Goal: Task Accomplishment & Management: Complete application form

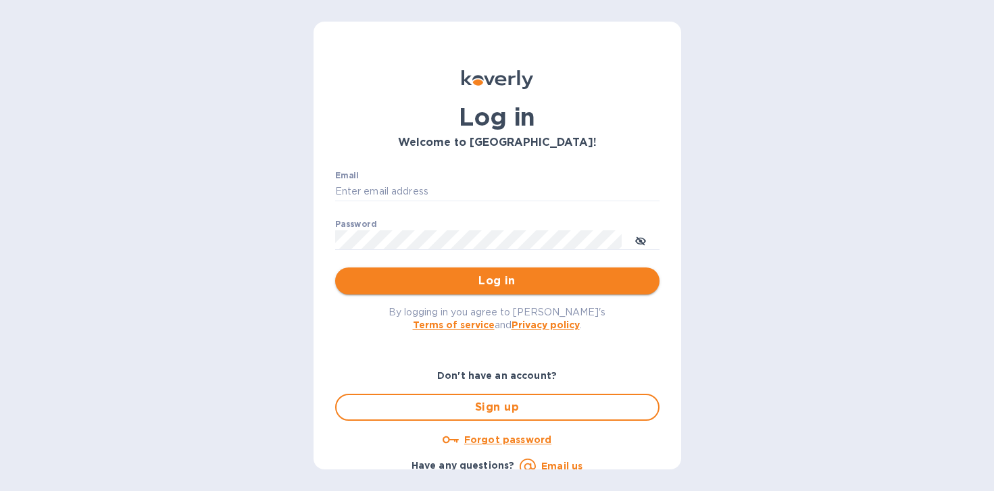
type input "[EMAIL_ADDRESS][DOMAIN_NAME]"
drag, startPoint x: 442, startPoint y: 281, endPoint x: 458, endPoint y: 265, distance: 22.5
click at [444, 278] on span "Log in" at bounding box center [497, 281] width 303 height 16
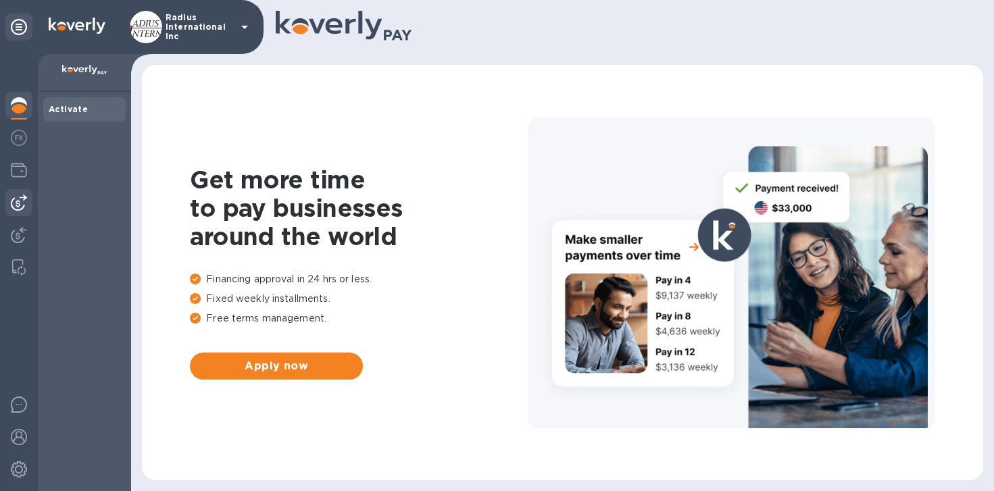
click at [26, 198] on img at bounding box center [19, 203] width 16 height 16
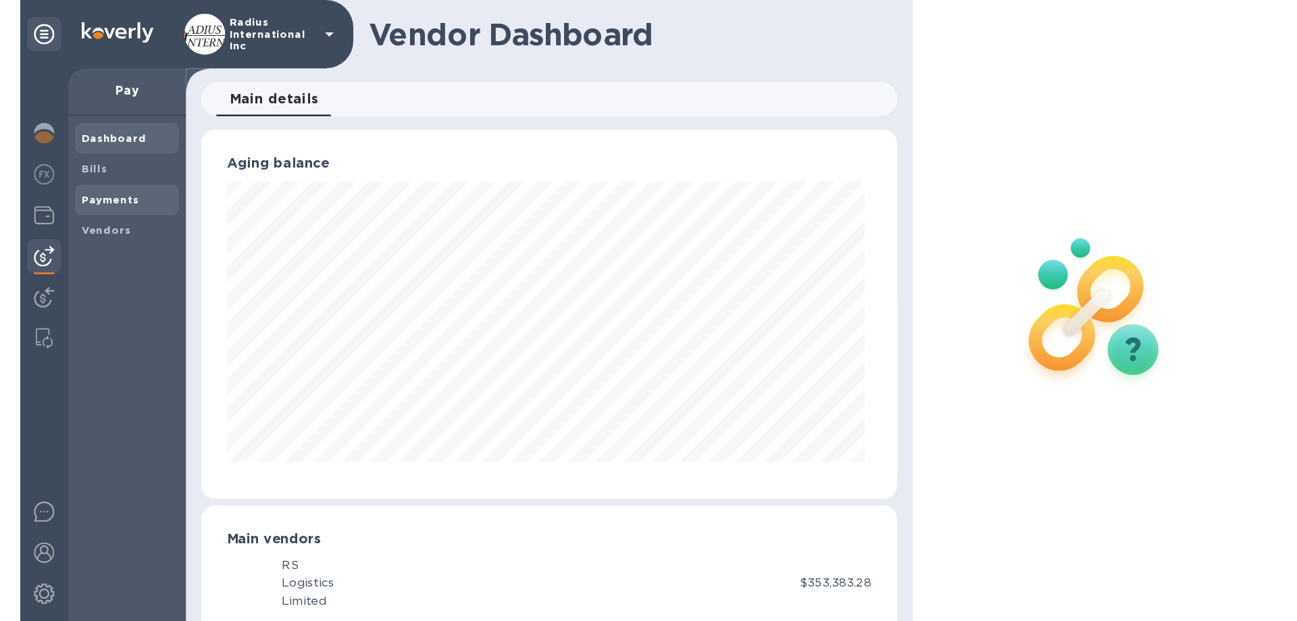
scroll to position [675228, 674974]
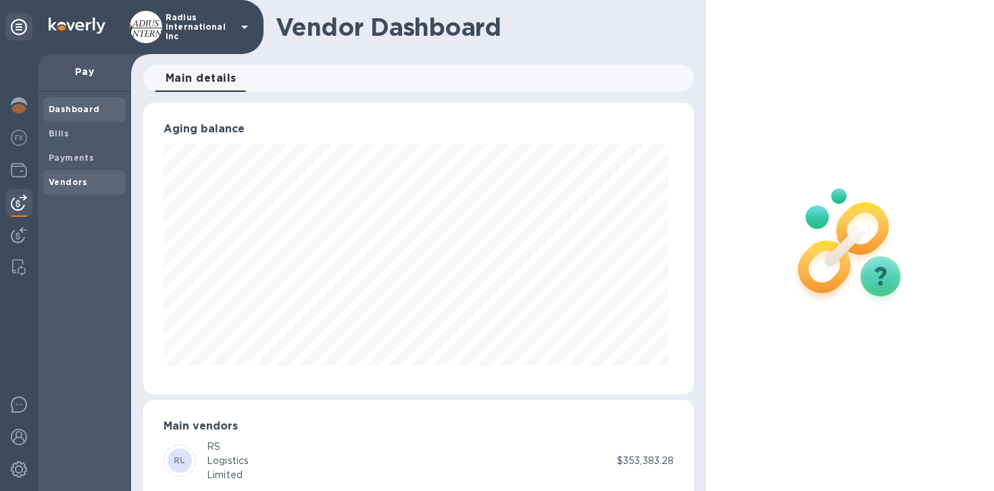
drag, startPoint x: 74, startPoint y: 177, endPoint x: 114, endPoint y: 174, distance: 40.7
click at [73, 177] on b "Vendors" at bounding box center [68, 182] width 39 height 10
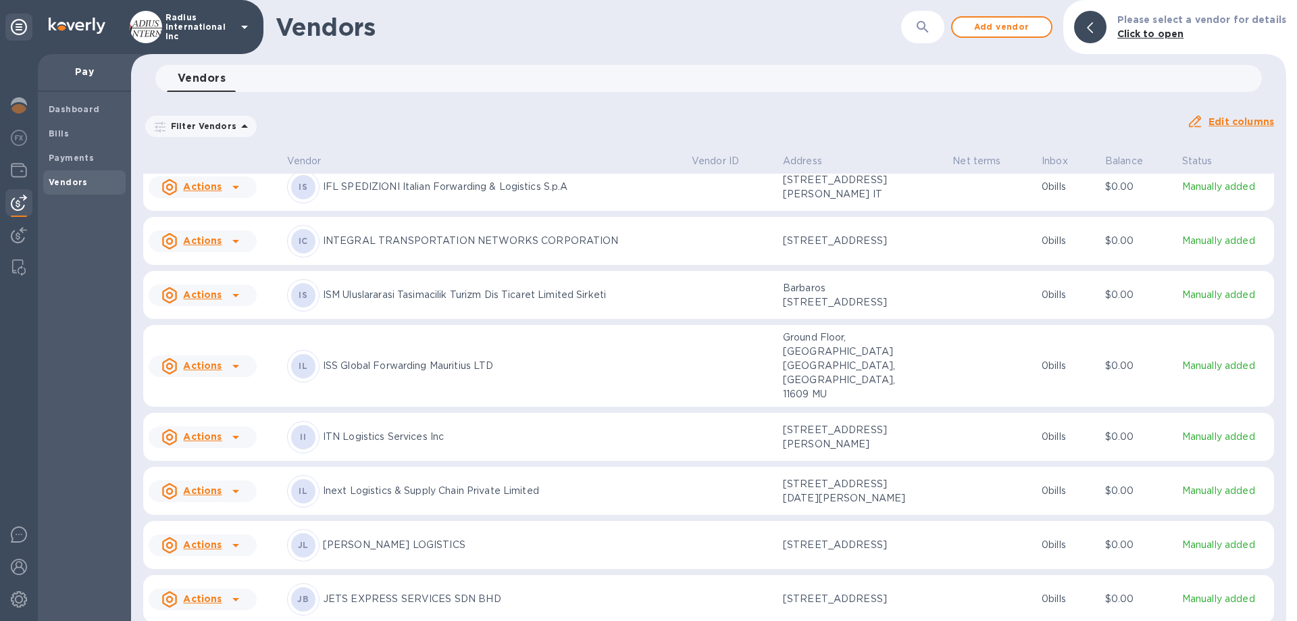
scroll to position [4542, 0]
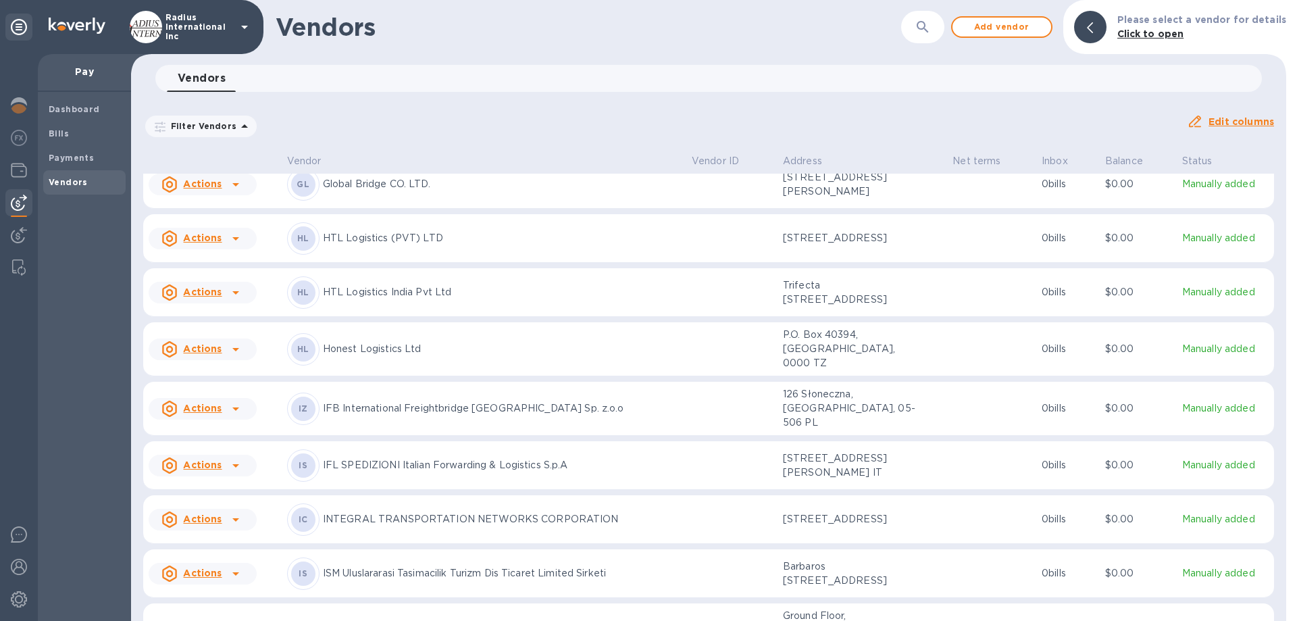
drag, startPoint x: 493, startPoint y: 241, endPoint x: 544, endPoint y: 234, distance: 51.9
click at [493, 241] on p "HTL Logistics (PVT) LTD" at bounding box center [502, 238] width 358 height 14
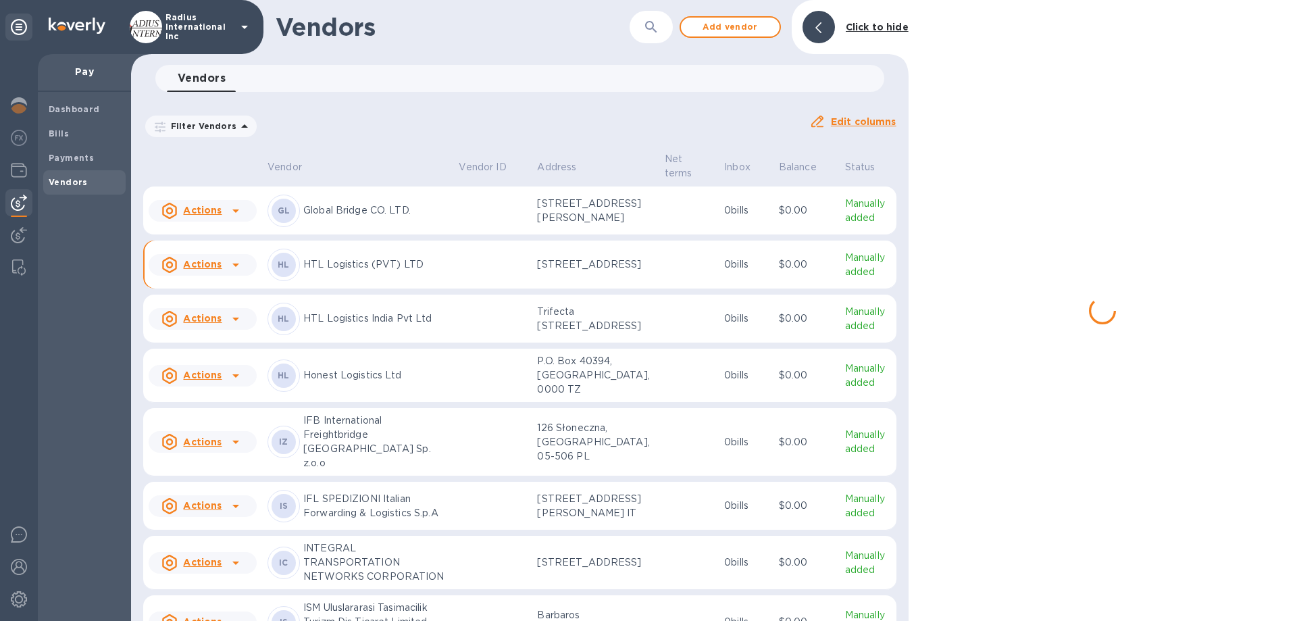
scroll to position [4613, 0]
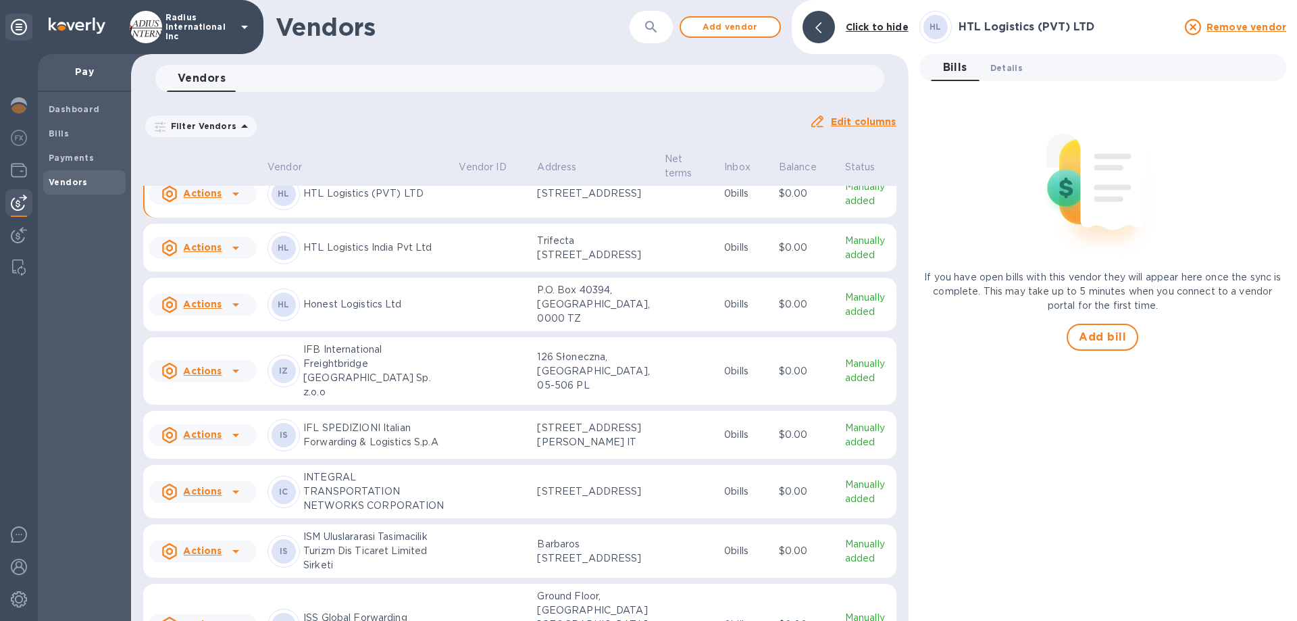
click at [993, 66] on span "Details 0" at bounding box center [1006, 68] width 32 height 14
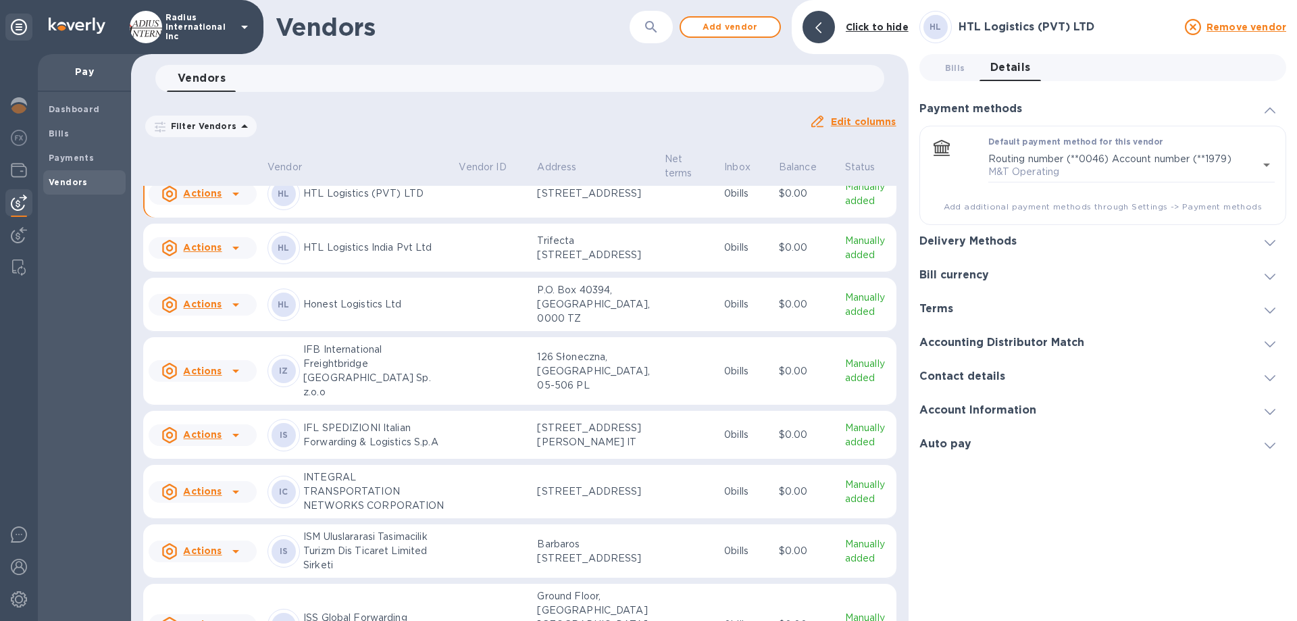
click at [993, 249] on div "Delivery Methods" at bounding box center [1102, 242] width 367 height 34
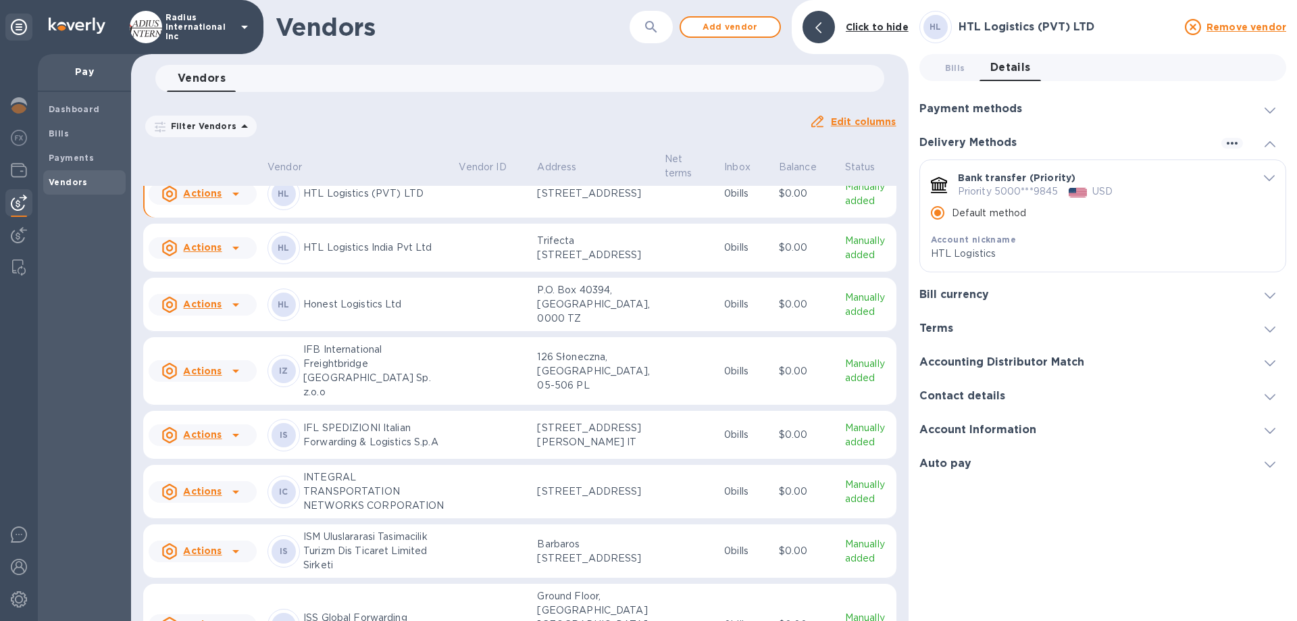
click at [411, 264] on div "HL HTL Logistics India Pvt Ltd" at bounding box center [358, 248] width 180 height 32
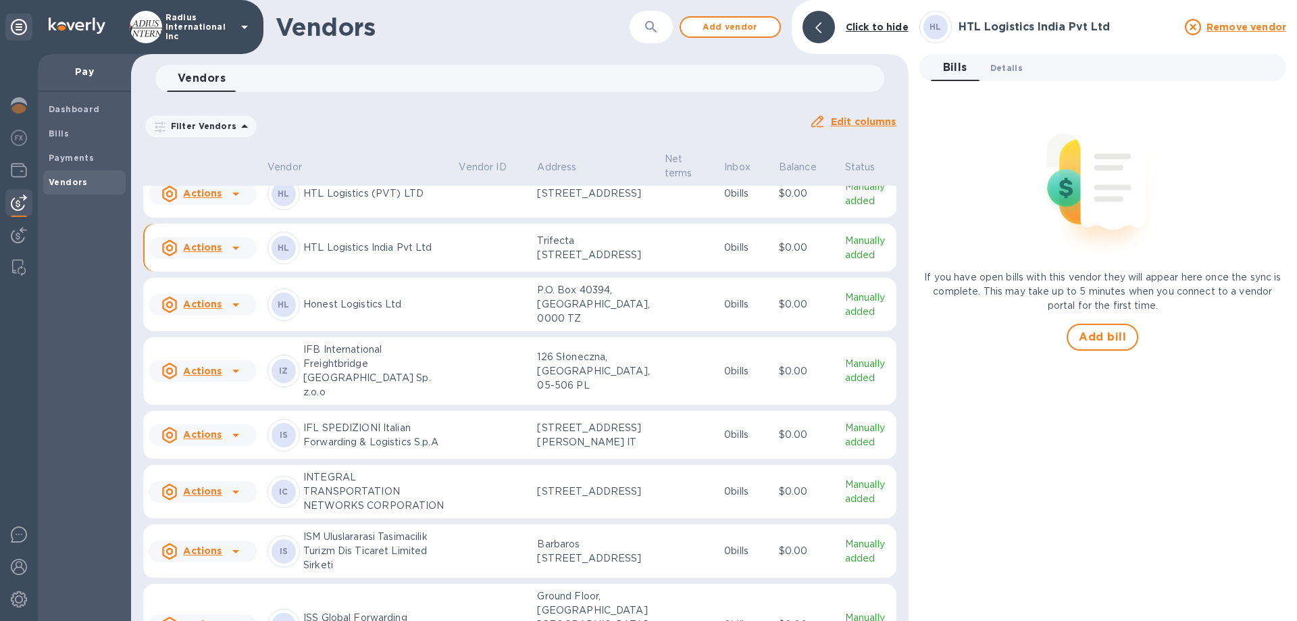
click at [993, 75] on button "Details 0" at bounding box center [1007, 67] width 54 height 27
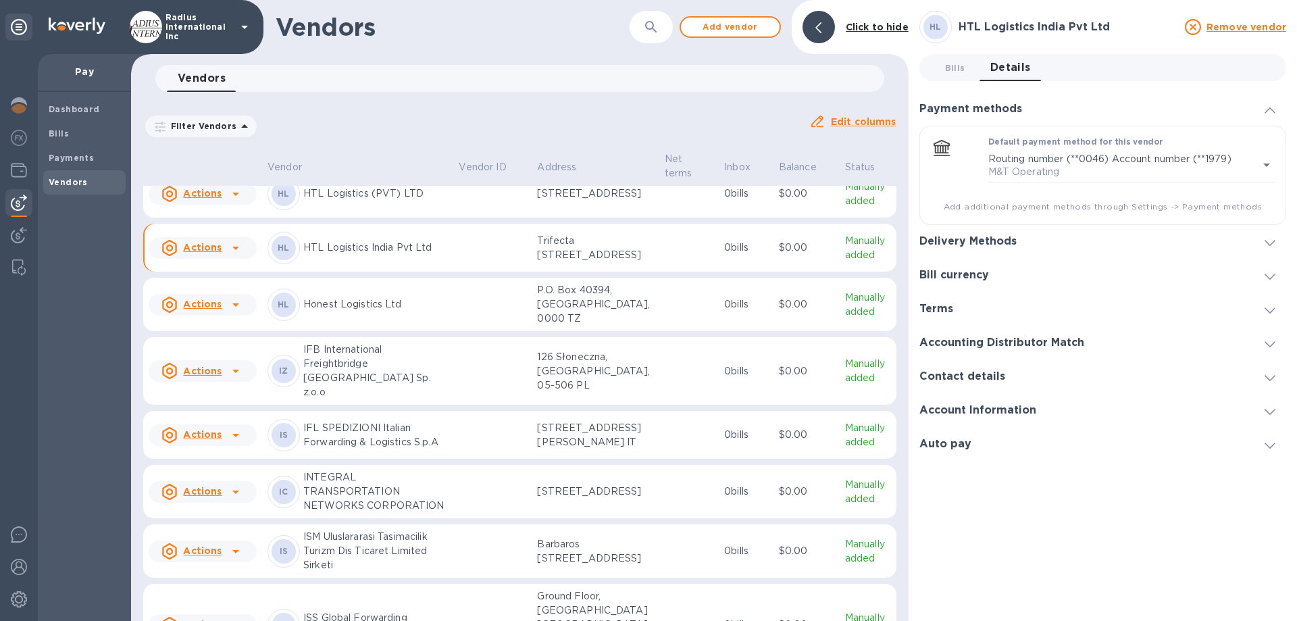
click at [971, 234] on div "Delivery Methods" at bounding box center [1102, 242] width 367 height 34
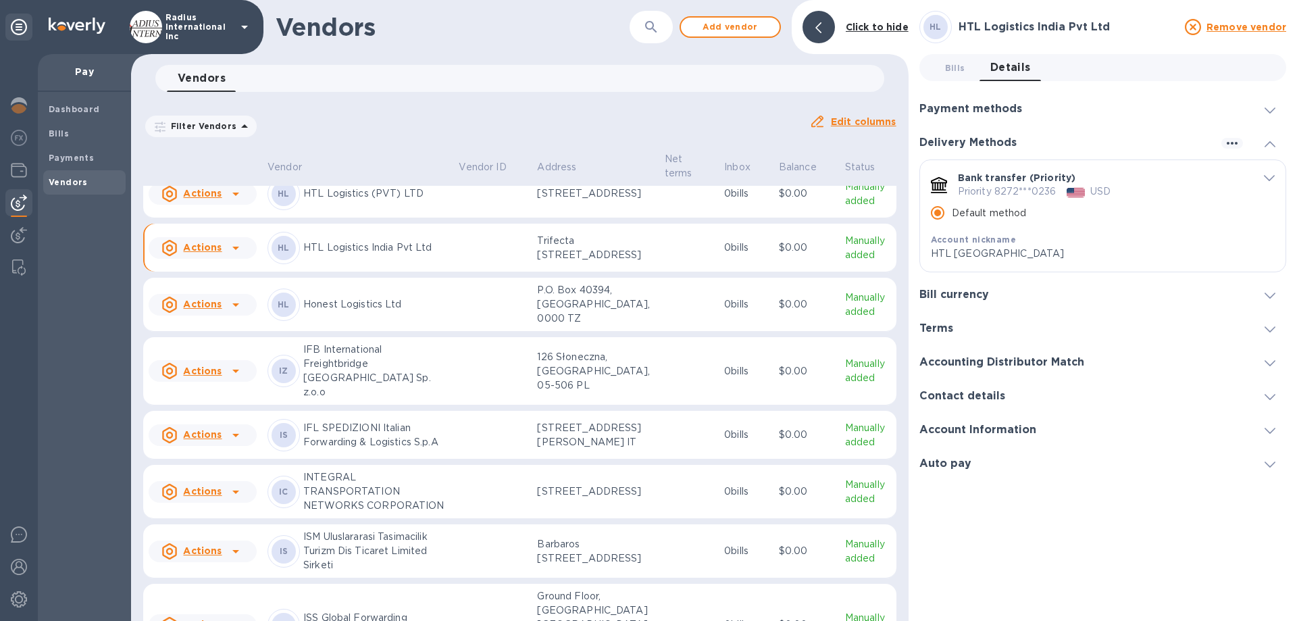
click at [387, 201] on p "HTL Logistics (PVT) LTD" at bounding box center [375, 193] width 145 height 14
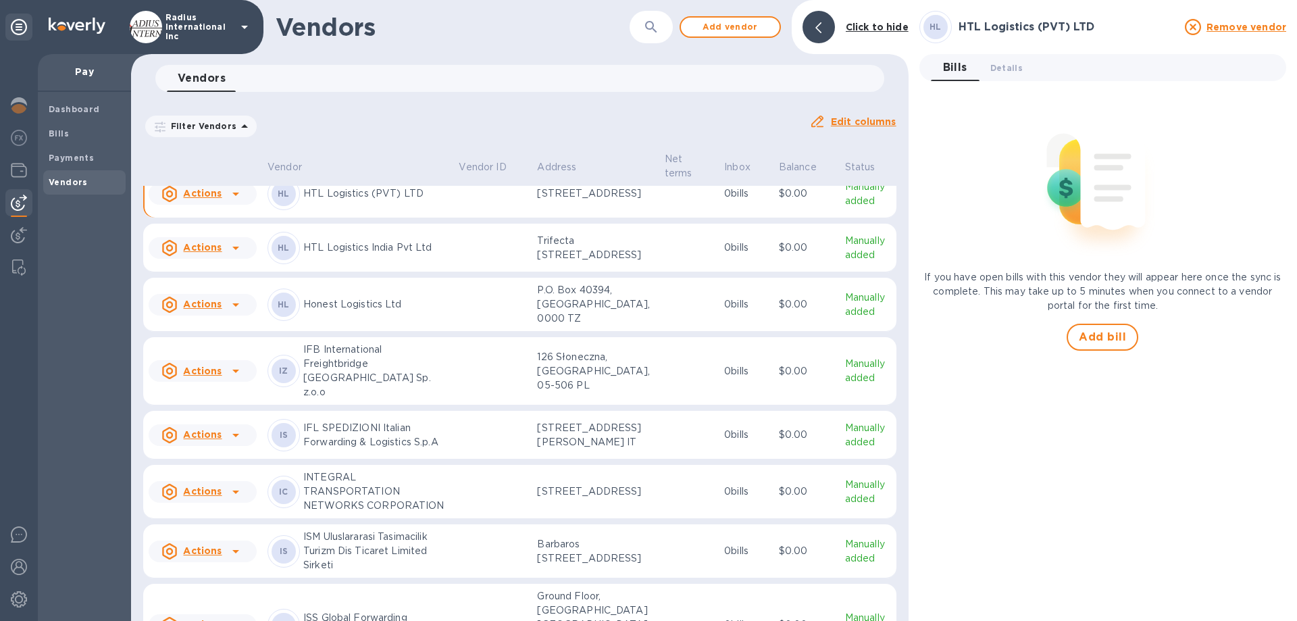
drag, startPoint x: 432, startPoint y: 288, endPoint x: 882, endPoint y: 151, distance: 469.5
click at [432, 210] on div "HL HTL Logistics (PVT) LTD" at bounding box center [358, 194] width 180 height 32
click at [993, 64] on span "Details 0" at bounding box center [1006, 68] width 32 height 14
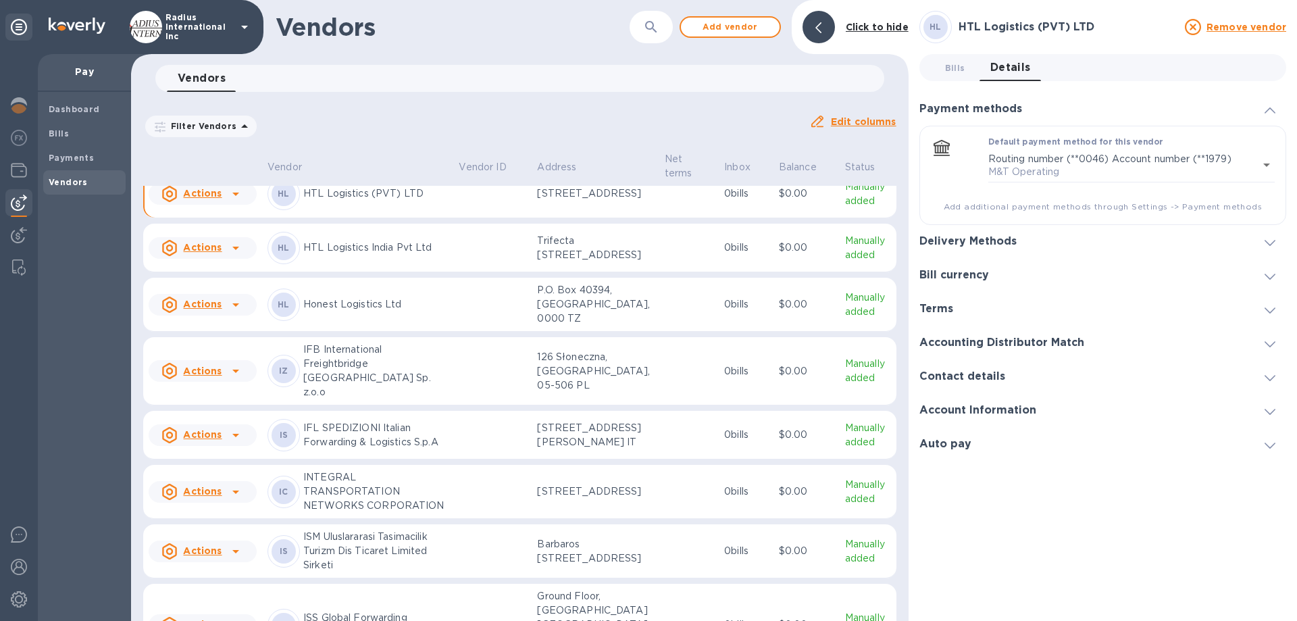
click at [983, 241] on h3 "Delivery Methods" at bounding box center [967, 241] width 97 height 13
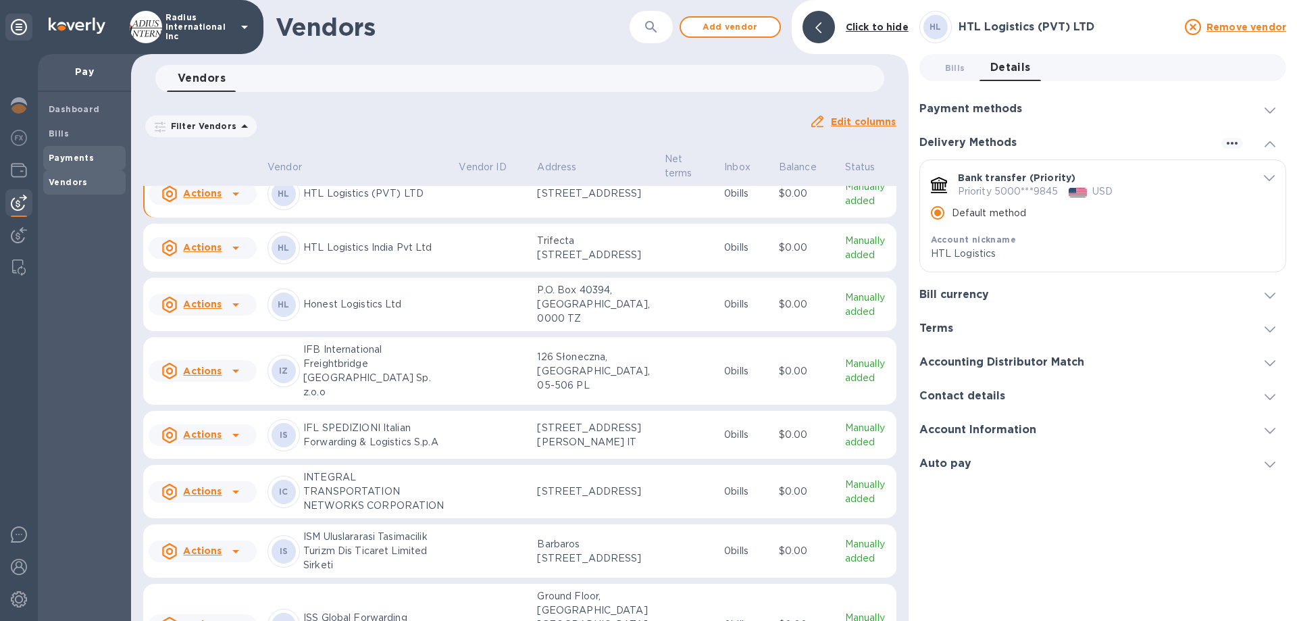
click at [70, 151] on span "Payments" at bounding box center [71, 158] width 45 height 14
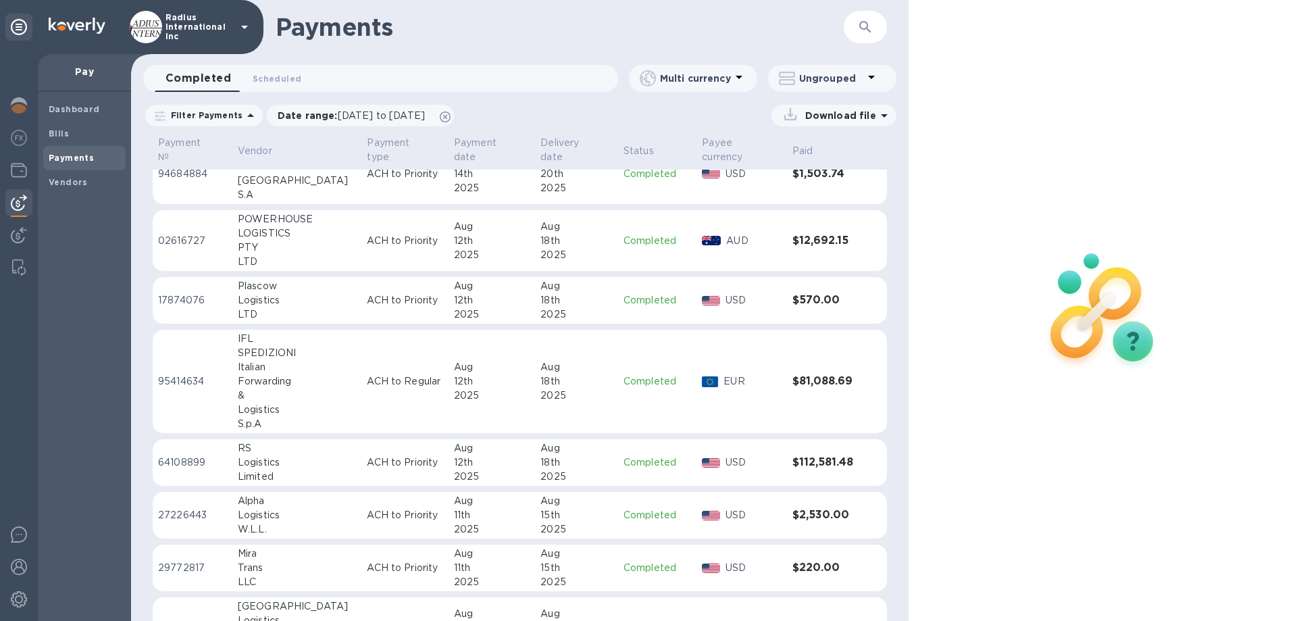
scroll to position [143, 0]
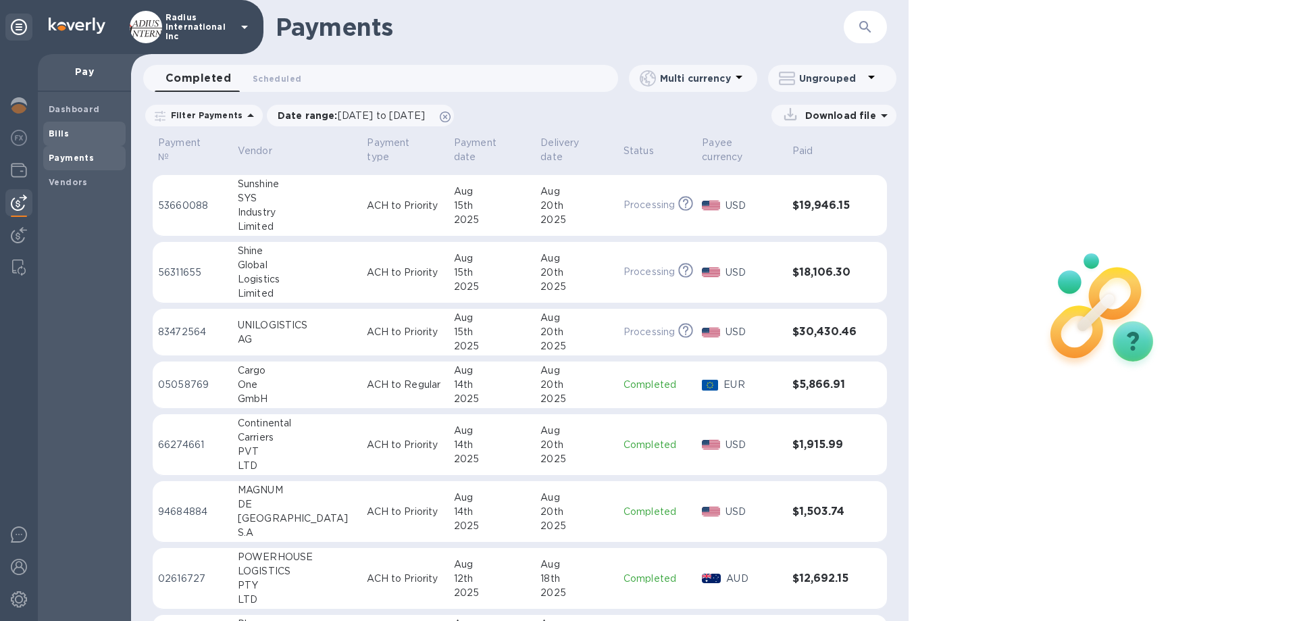
click at [74, 137] on span "Bills" at bounding box center [85, 134] width 72 height 14
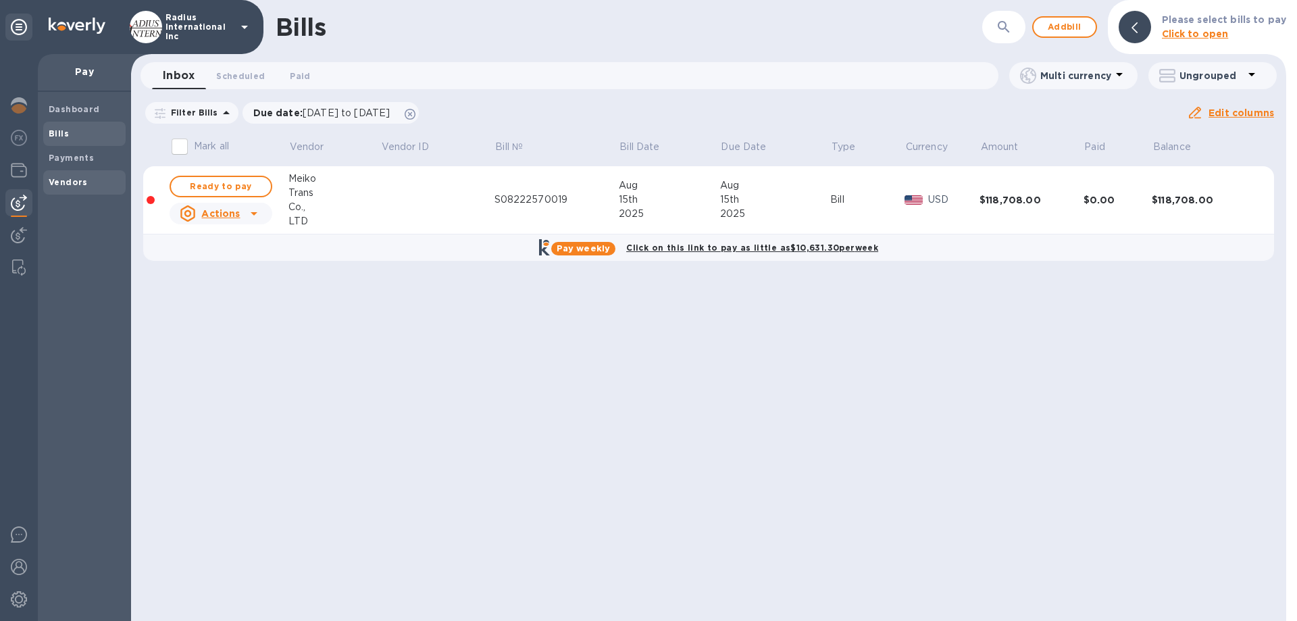
click at [59, 185] on b "Vendors" at bounding box center [68, 182] width 39 height 10
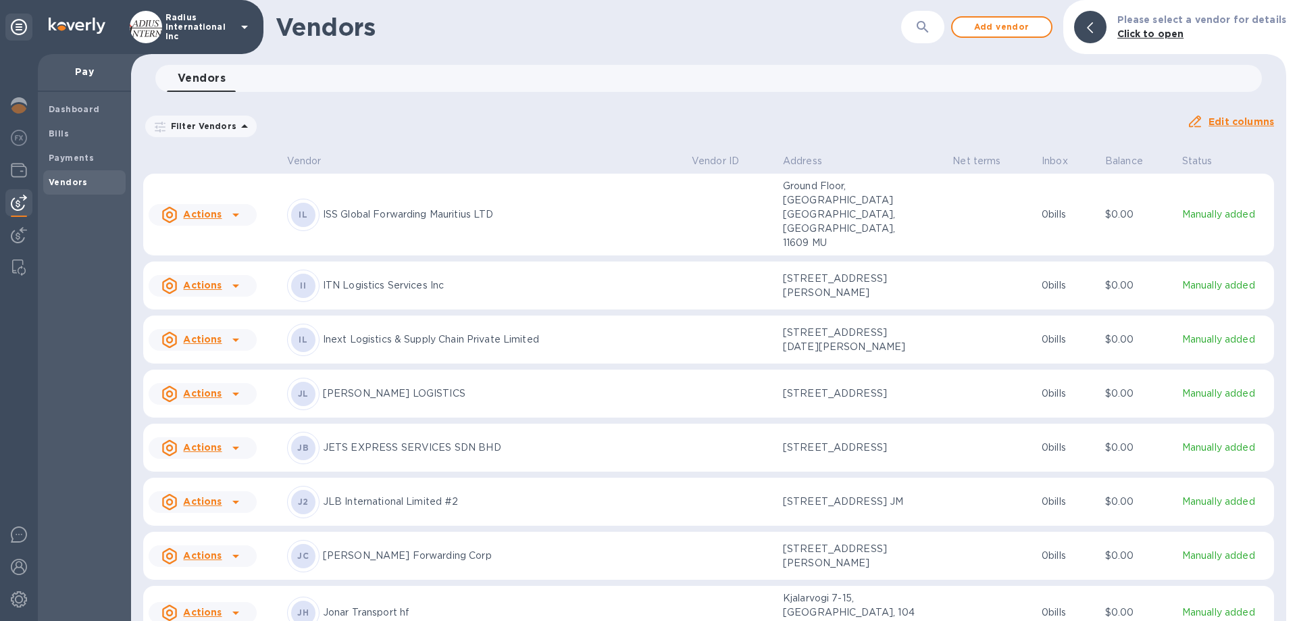
scroll to position [4569, 0]
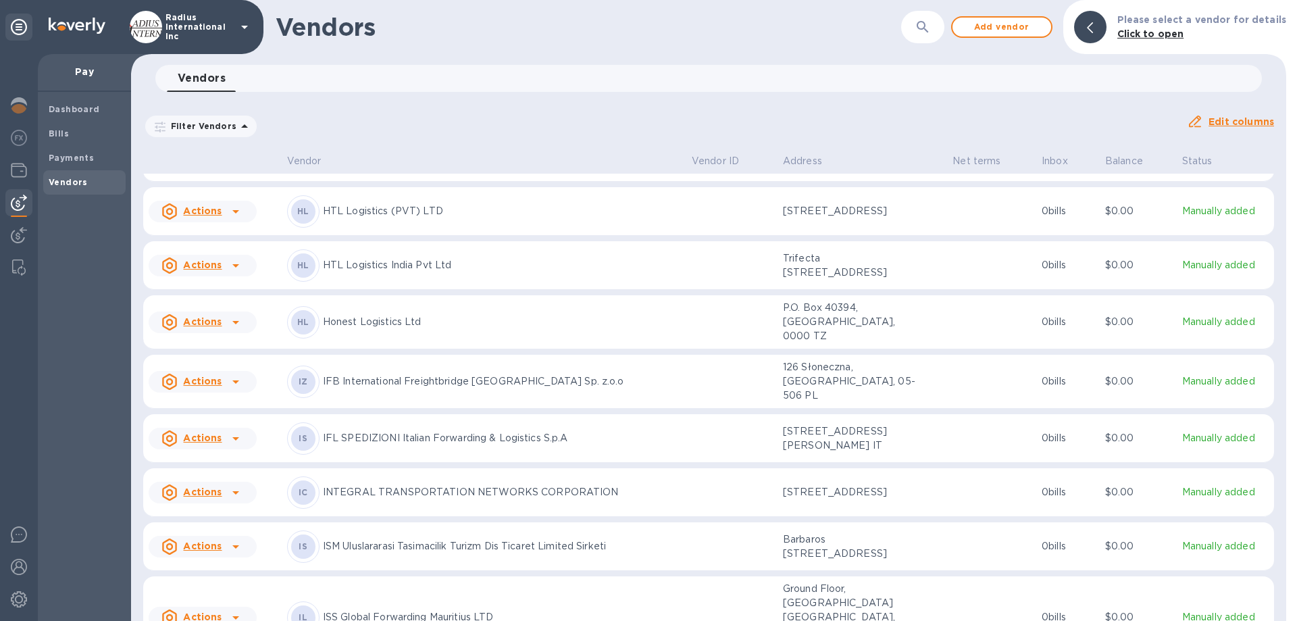
click at [467, 228] on div "HL HTL Logistics (PVT) LTD" at bounding box center [484, 211] width 394 height 32
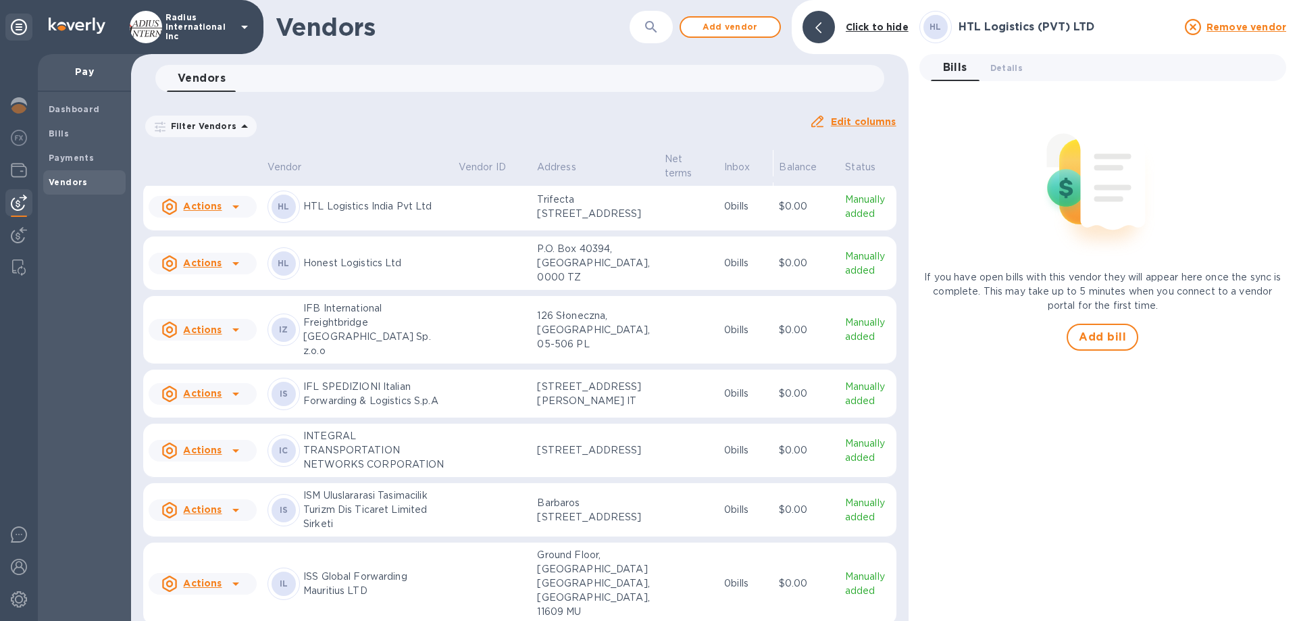
click at [445, 159] on p "HTL Logistics (PVT) LTD" at bounding box center [375, 152] width 145 height 14
click at [993, 71] on span "Details 0" at bounding box center [1006, 68] width 32 height 14
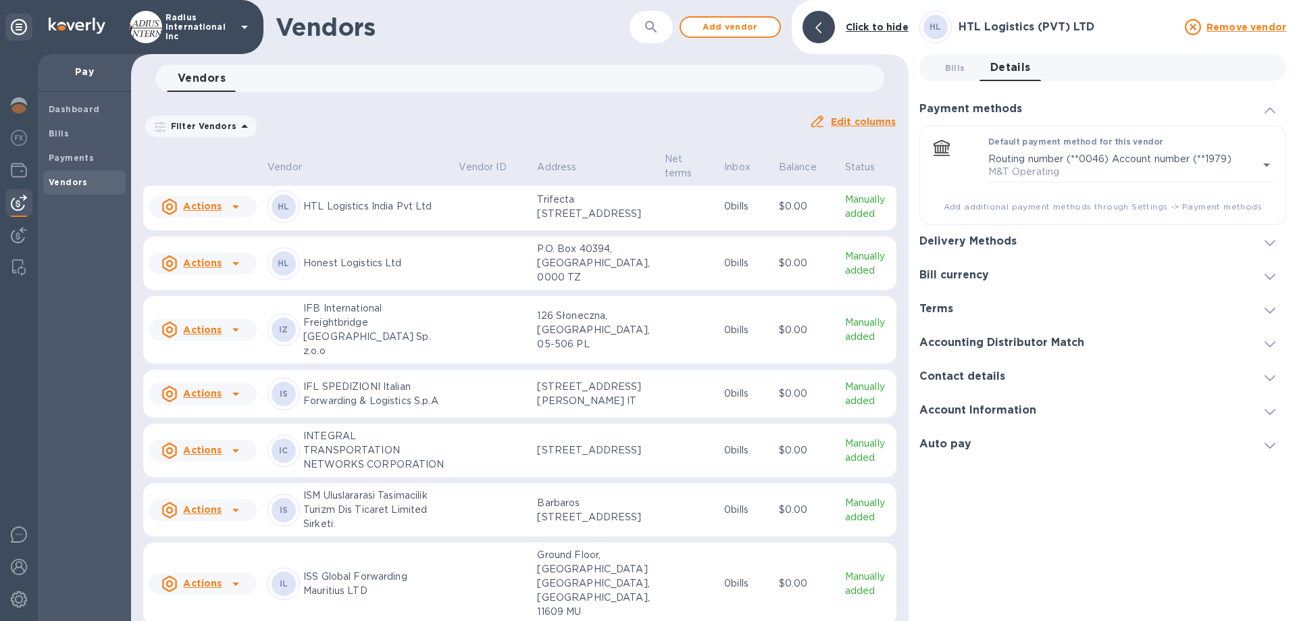
click at [993, 240] on h3 "Delivery Methods" at bounding box center [967, 241] width 97 height 13
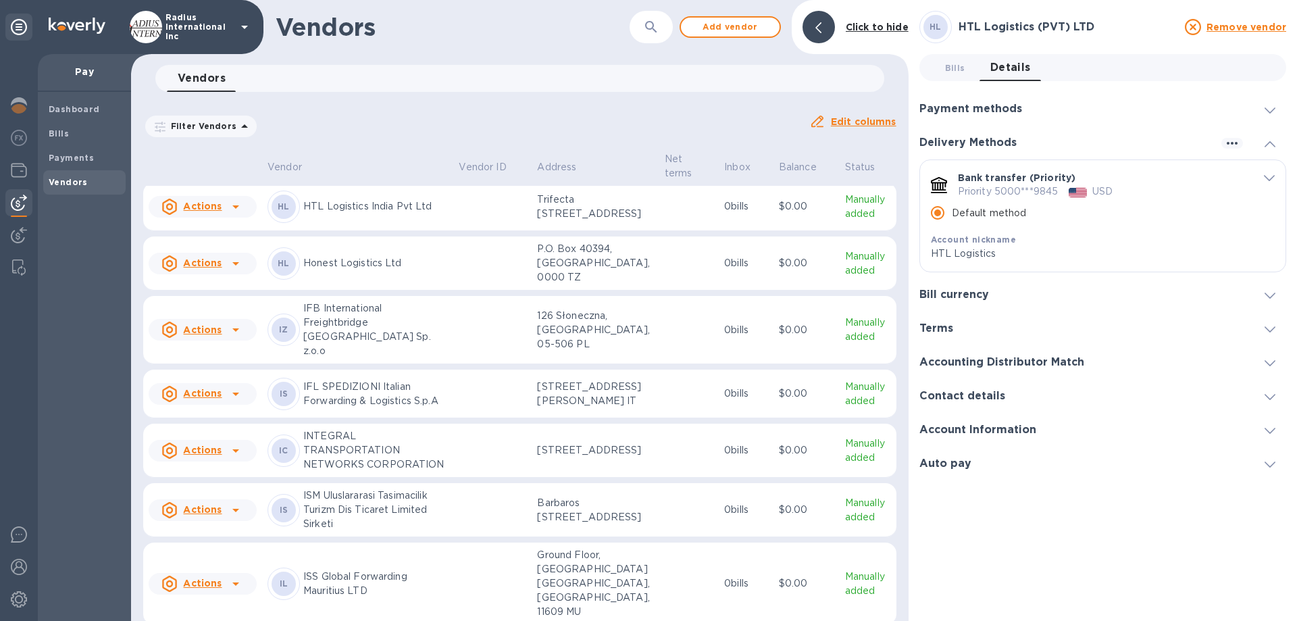
click at [962, 68] on span "Bills 0" at bounding box center [955, 68] width 20 height 14
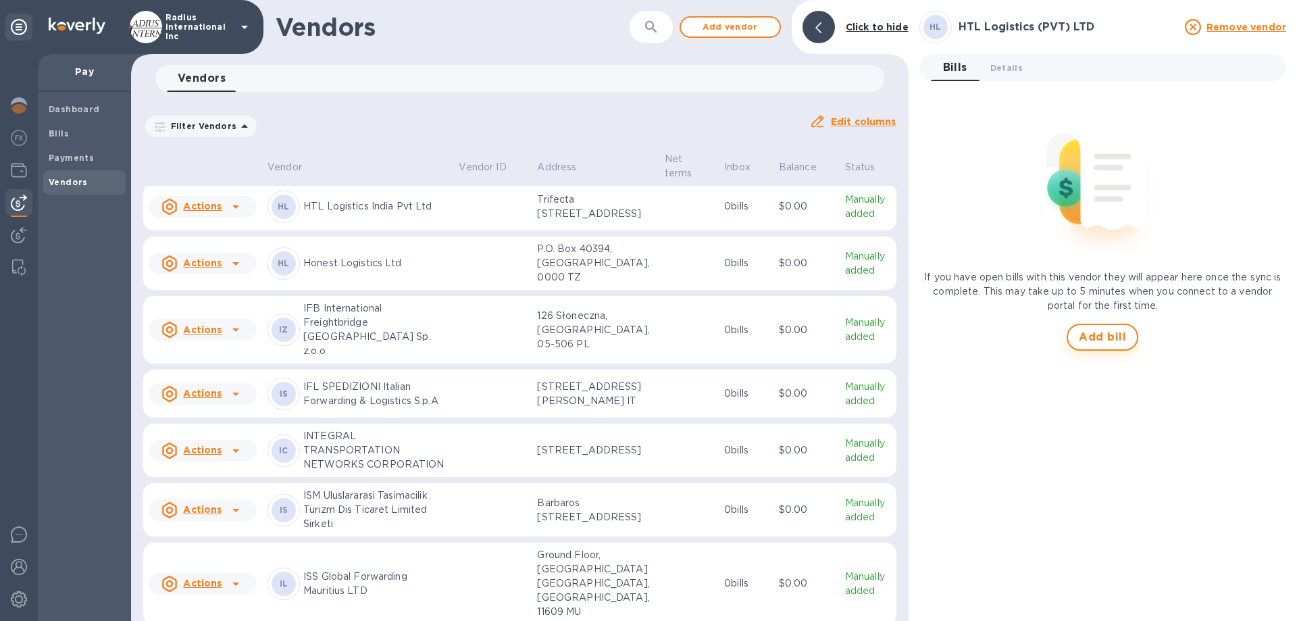
click at [993, 340] on span "Add bill" at bounding box center [1102, 337] width 47 height 16
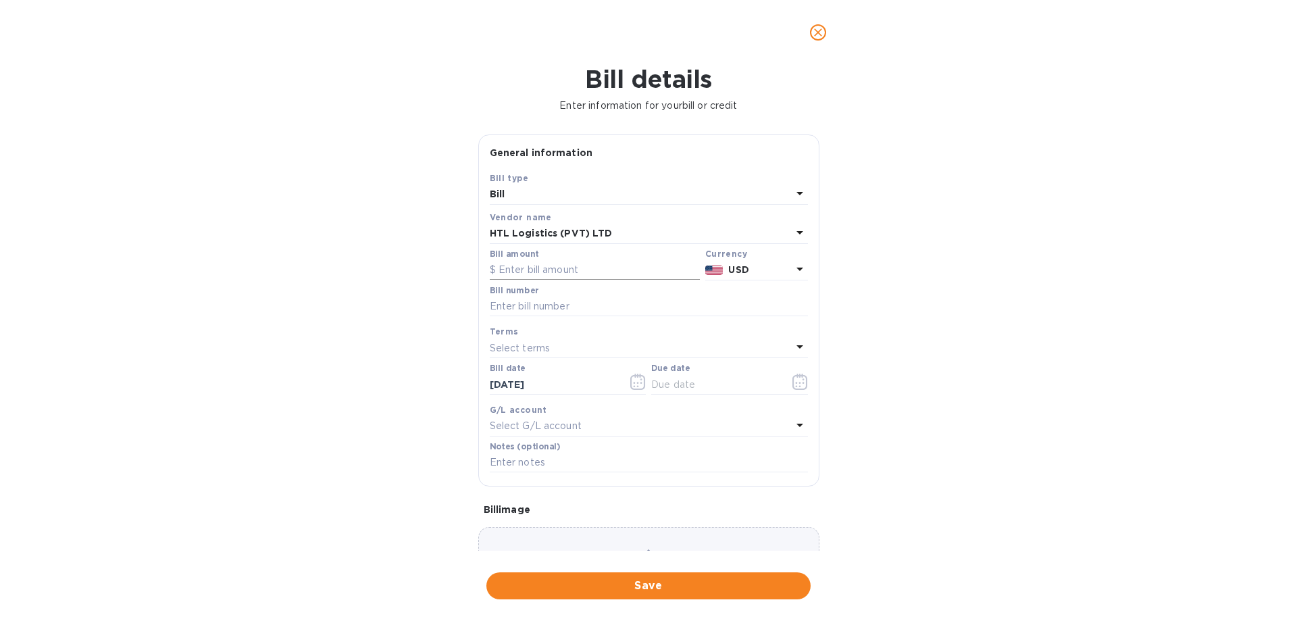
click at [540, 274] on input "text" at bounding box center [595, 270] width 210 height 20
type input "5,699.57"
paste input "HTLDN2506000590"
type input "HTLDN2506000590"
click at [693, 382] on input "text" at bounding box center [715, 384] width 128 height 20
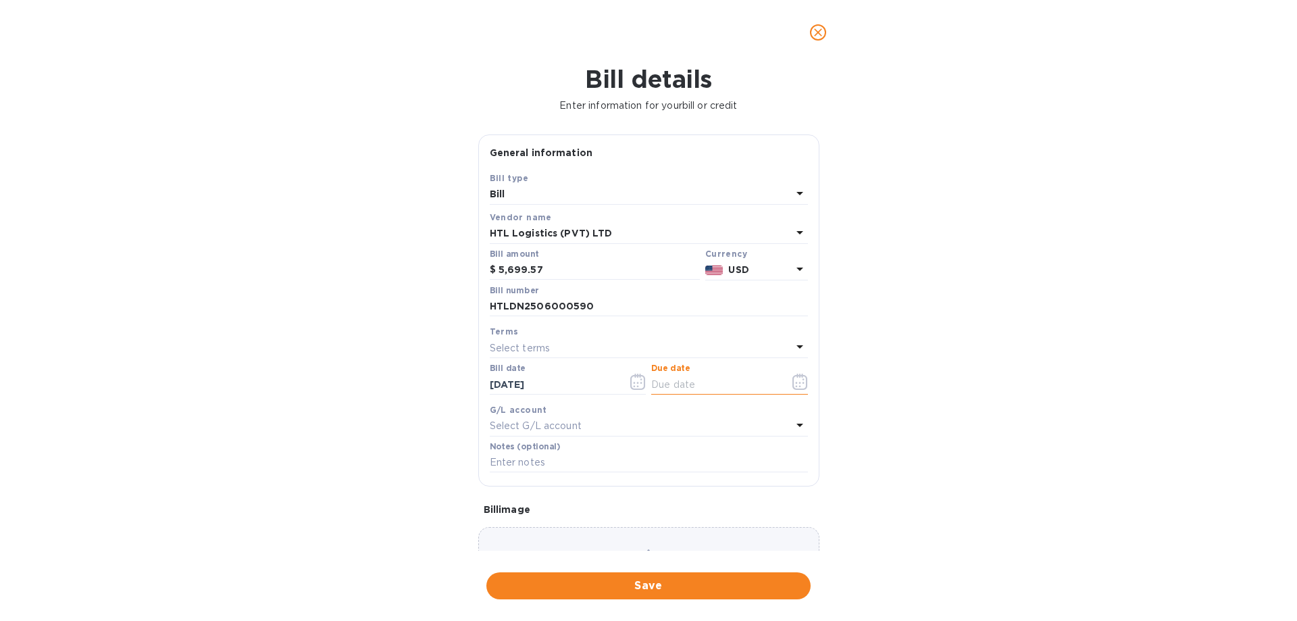
click at [804, 384] on button "button" at bounding box center [800, 381] width 32 height 32
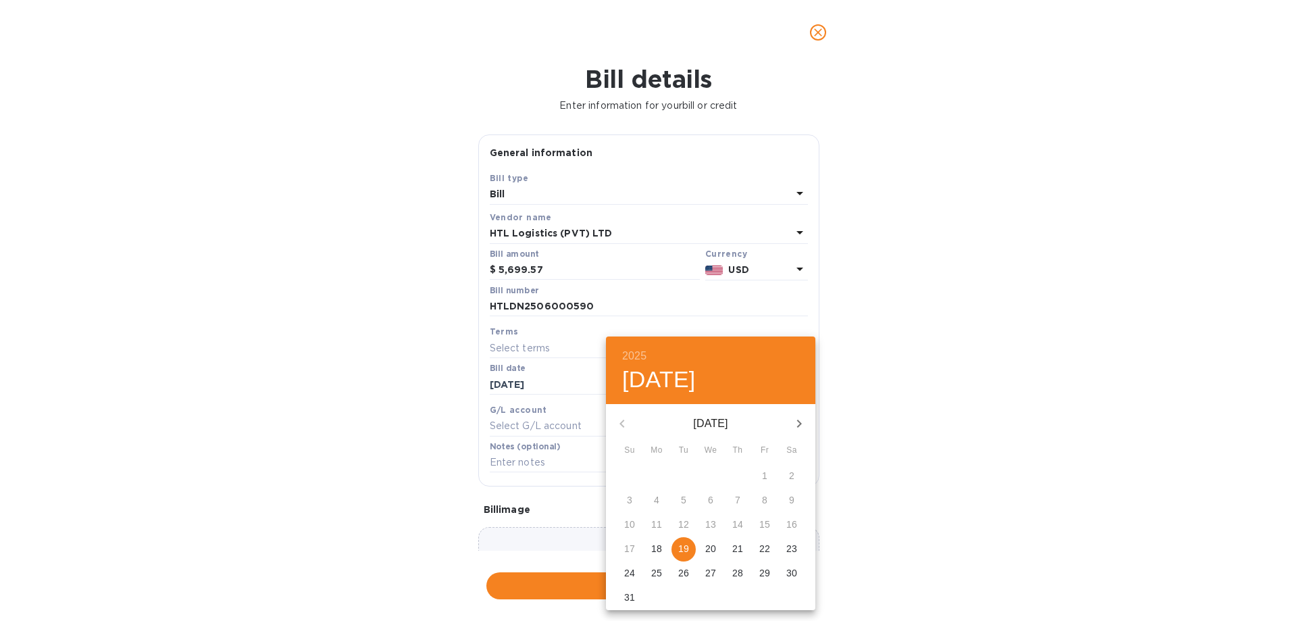
drag, startPoint x: 706, startPoint y: 526, endPoint x: 696, endPoint y: 536, distance: 14.4
drag, startPoint x: 696, startPoint y: 536, endPoint x: 690, endPoint y: 552, distance: 16.9
click at [688, 490] on p "19" at bounding box center [683, 549] width 11 height 14
type input "08/19/2025"
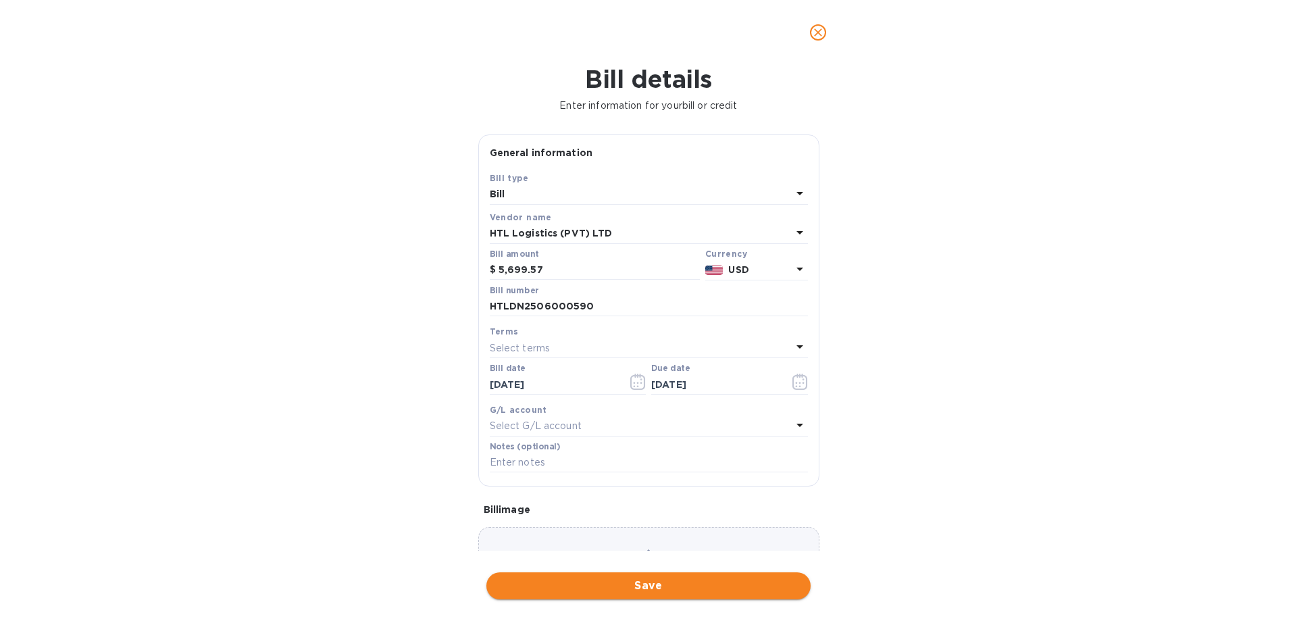
drag, startPoint x: 994, startPoint y: 476, endPoint x: 769, endPoint y: 586, distance: 249.5
click at [674, 490] on span "Save" at bounding box center [648, 586] width 303 height 16
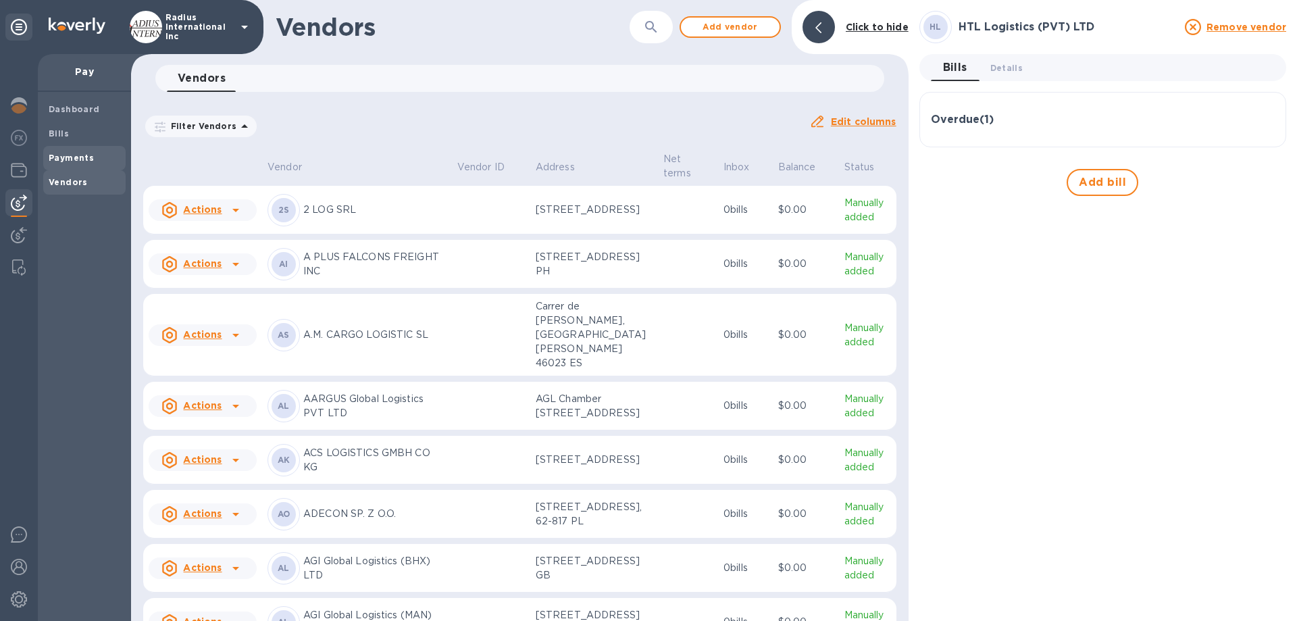
click at [105, 155] on span "Payments" at bounding box center [85, 158] width 72 height 14
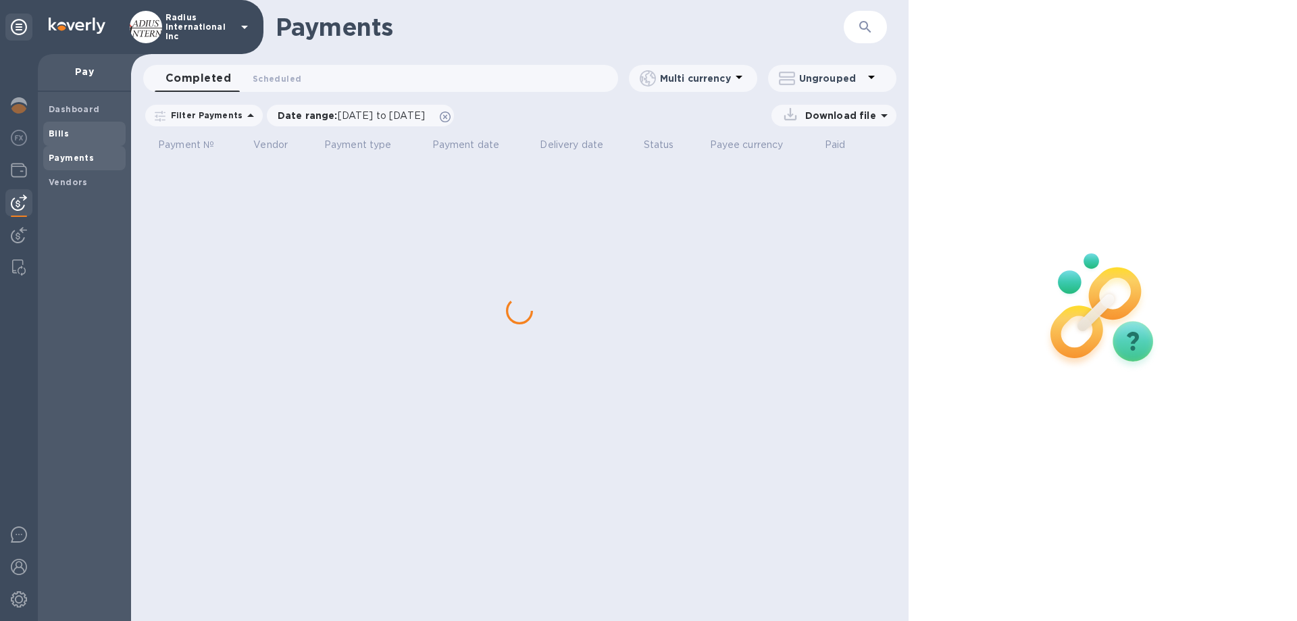
click at [72, 130] on span "Bills" at bounding box center [85, 134] width 72 height 14
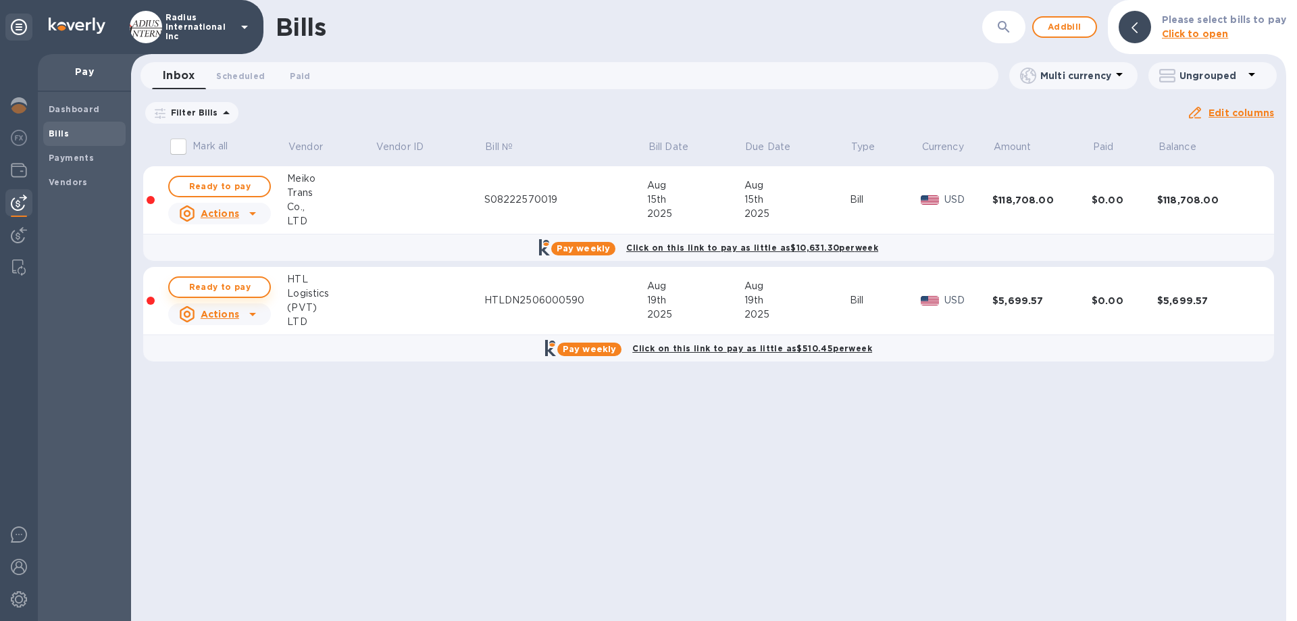
click at [234, 284] on span "Ready to pay" at bounding box center [219, 287] width 78 height 16
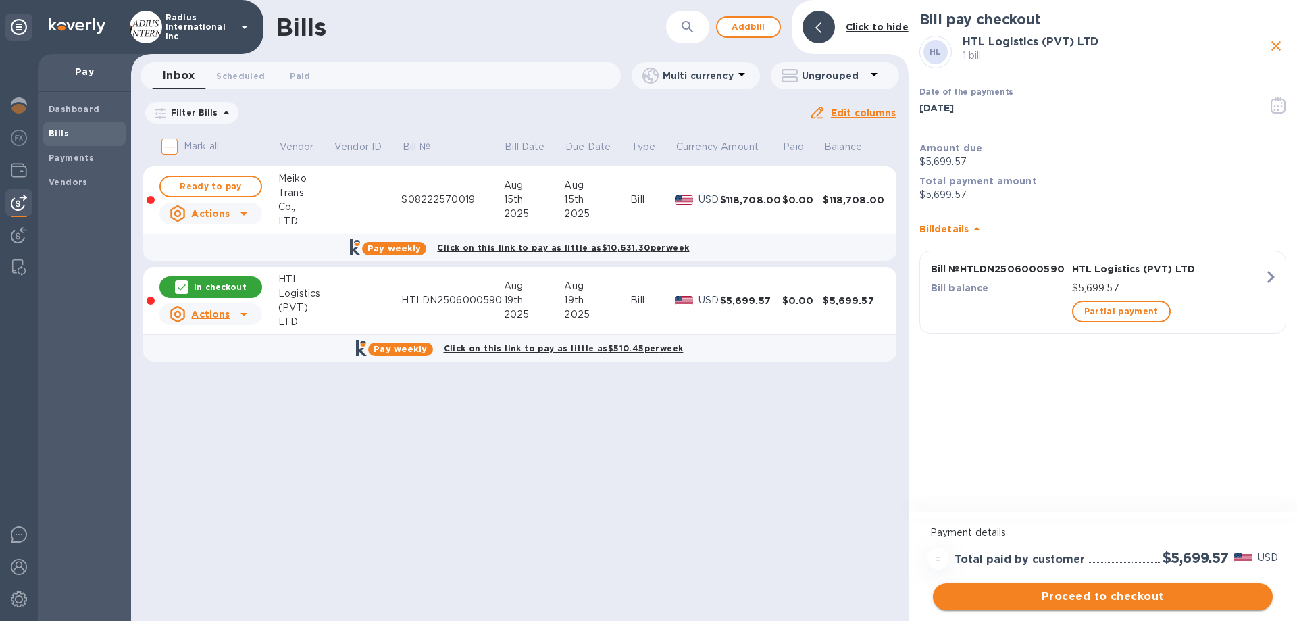
click at [993, 490] on span "Proceed to checkout" at bounding box center [1103, 596] width 318 height 16
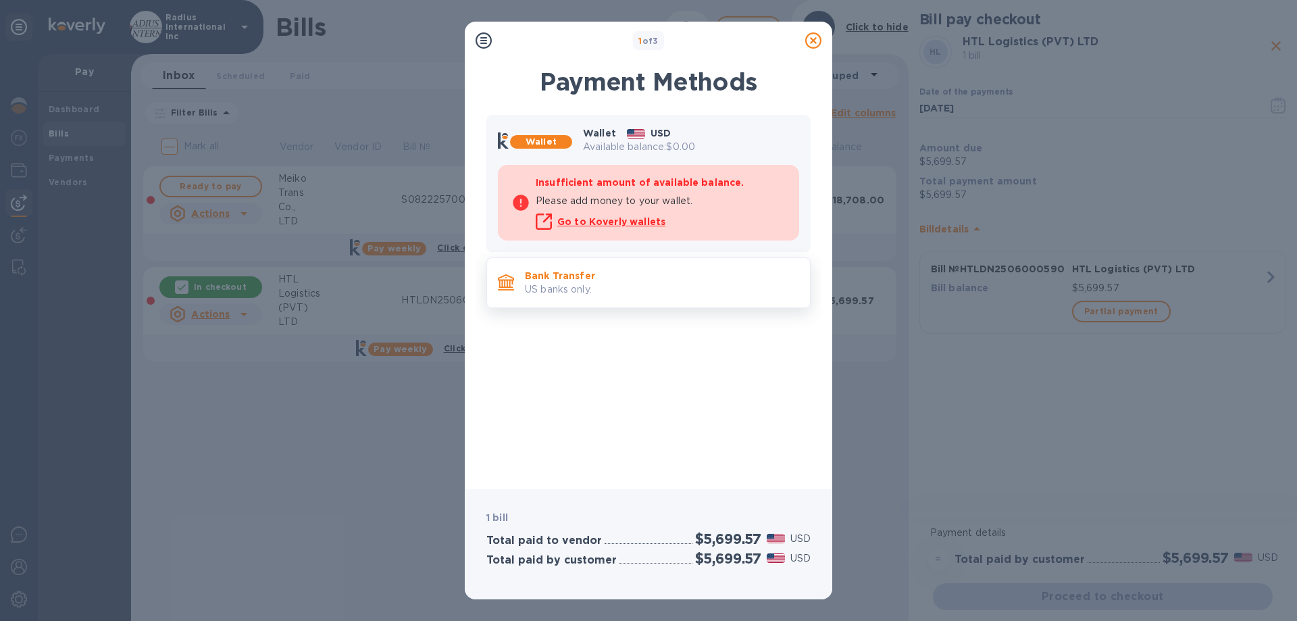
click at [616, 281] on p "Bank Transfer" at bounding box center [662, 276] width 274 height 14
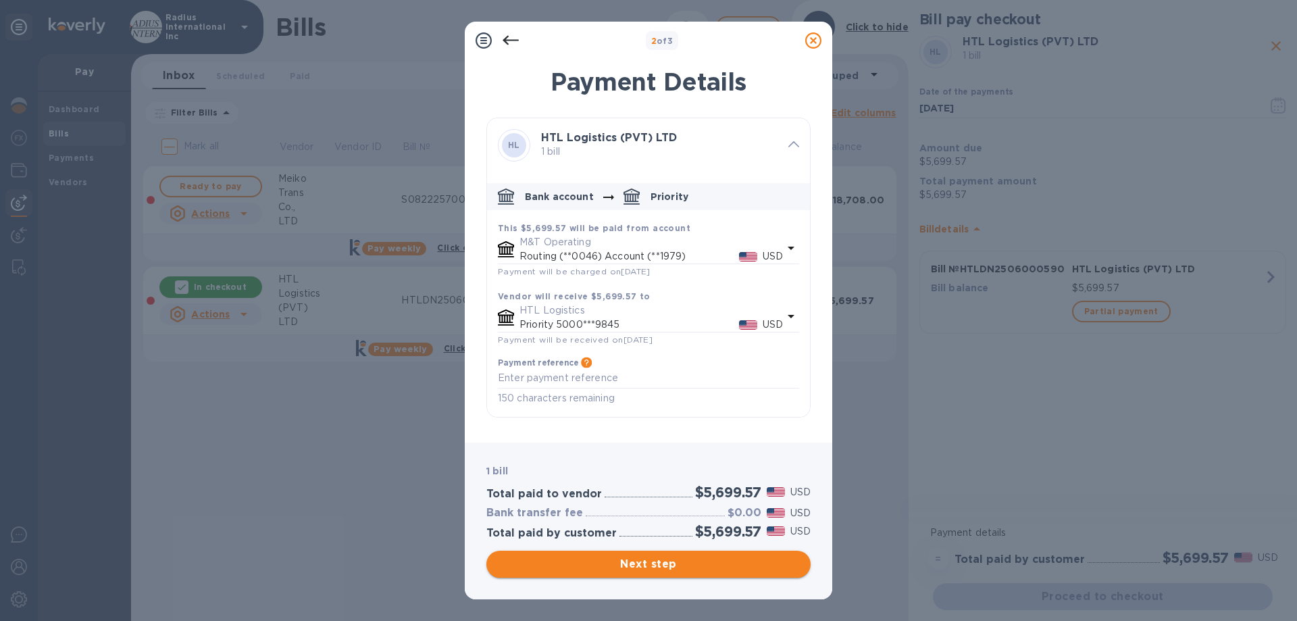
click at [703, 490] on span "Next step" at bounding box center [648, 564] width 303 height 16
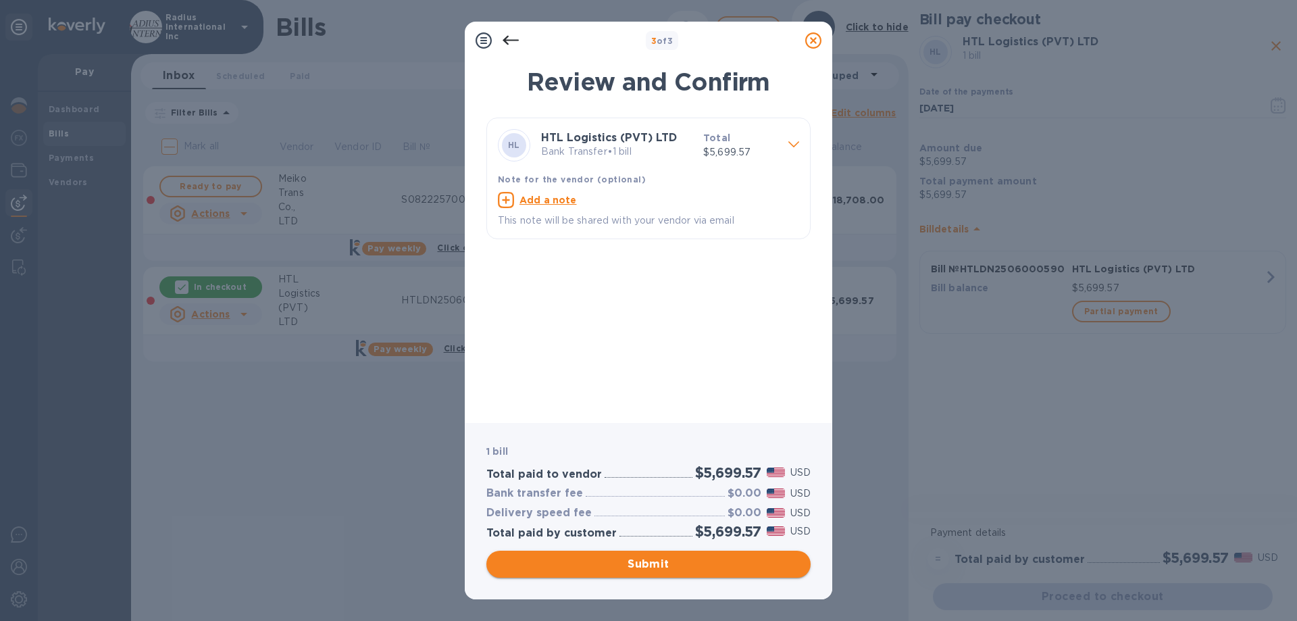
drag, startPoint x: 666, startPoint y: 561, endPoint x: 679, endPoint y: 561, distance: 12.8
click at [669, 490] on span "Submit" at bounding box center [648, 564] width 303 height 16
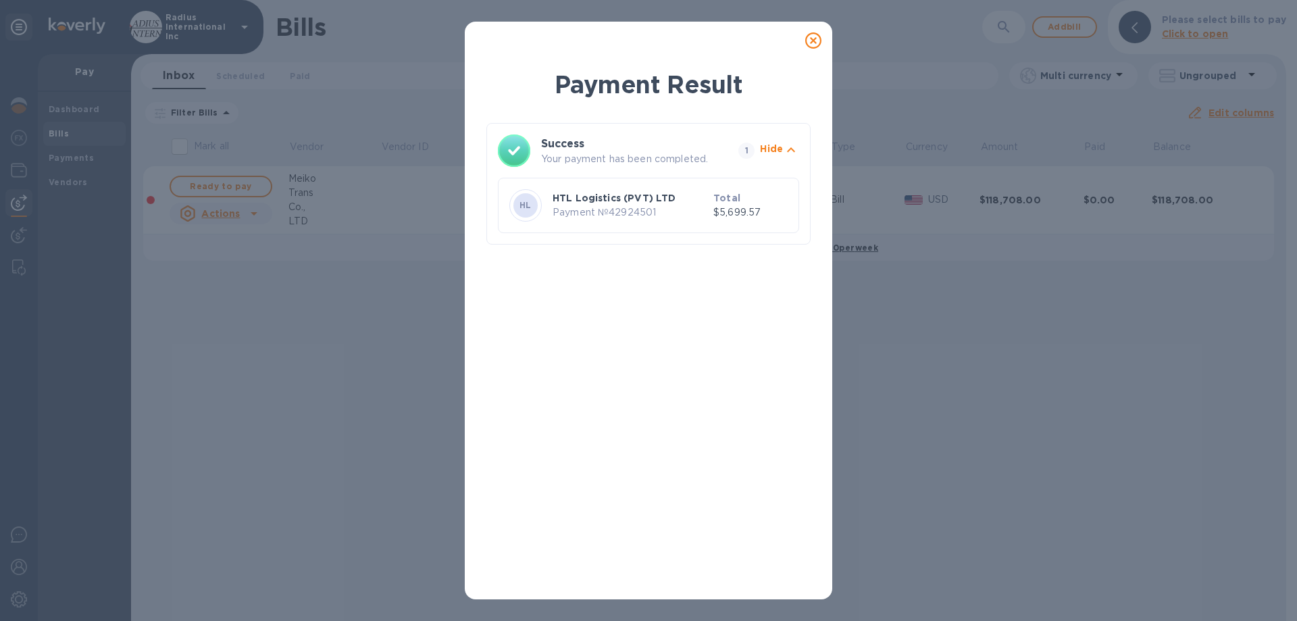
click at [813, 41] on icon at bounding box center [813, 40] width 16 height 16
